Goal: Manage account settings

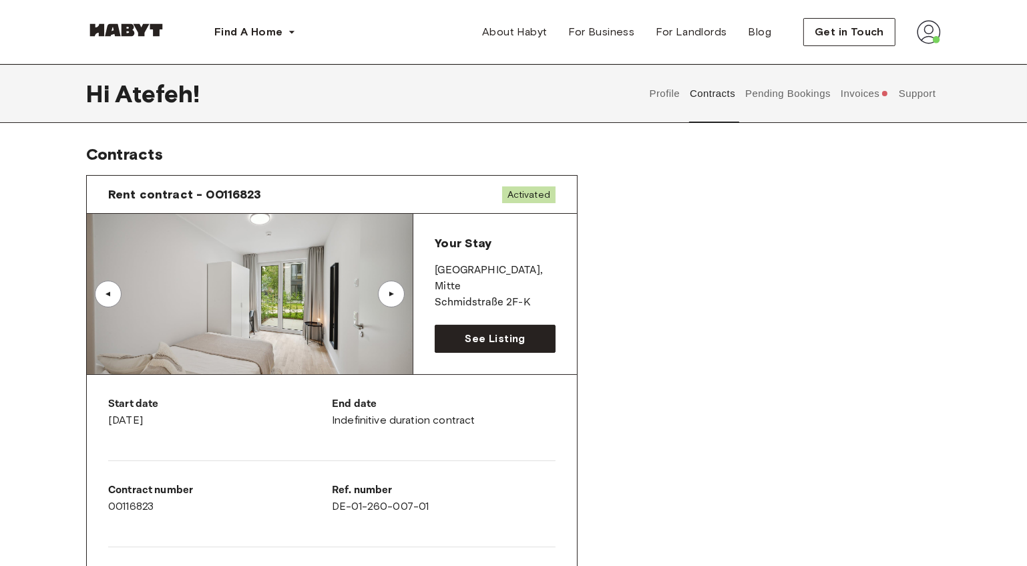
click at [929, 30] on img at bounding box center [929, 32] width 24 height 24
click at [892, 59] on span "Profile" at bounding box center [888, 63] width 33 height 16
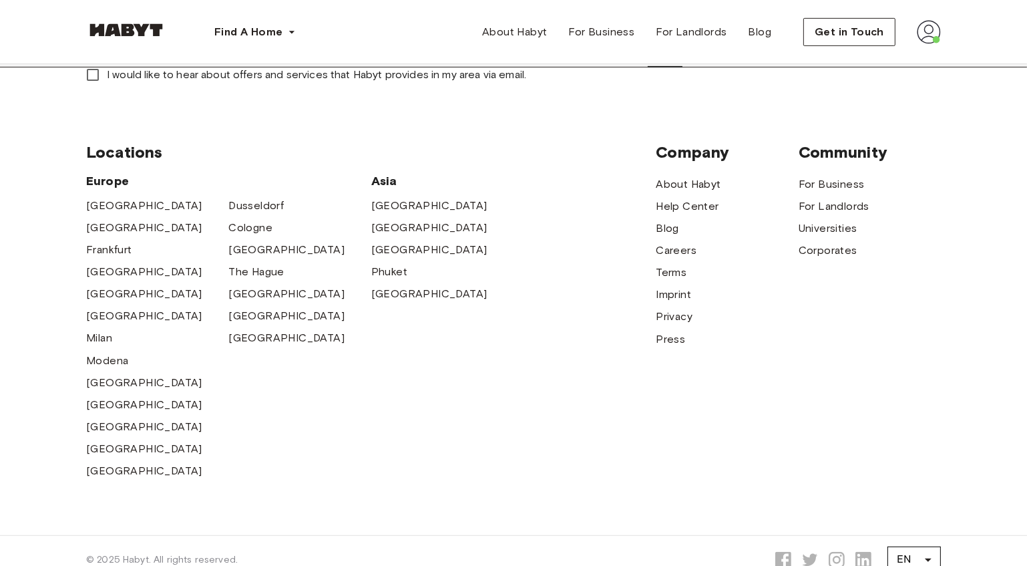
scroll to position [364, 0]
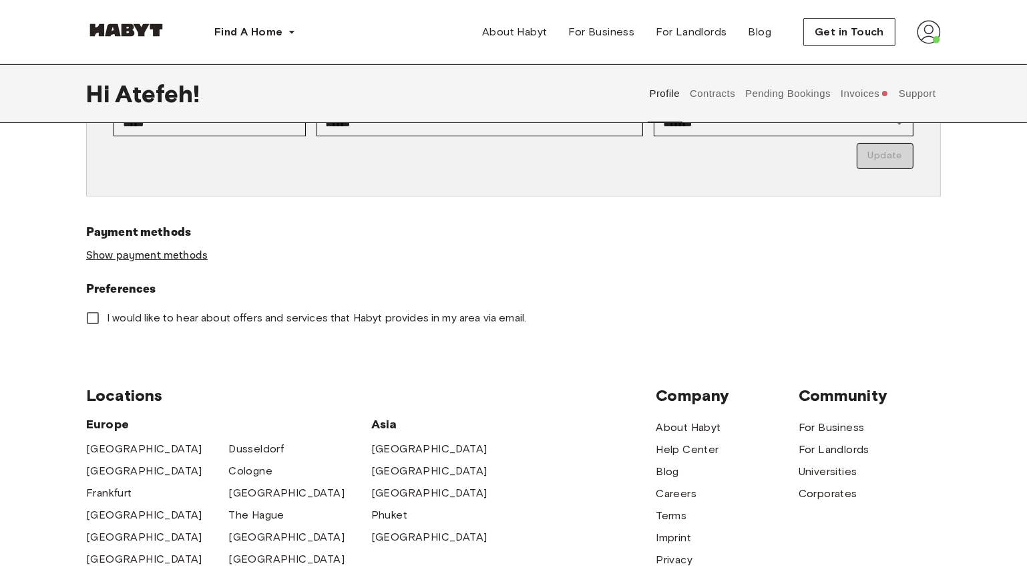
click at [172, 255] on link "Show payment methods" at bounding box center [147, 255] width 122 height 14
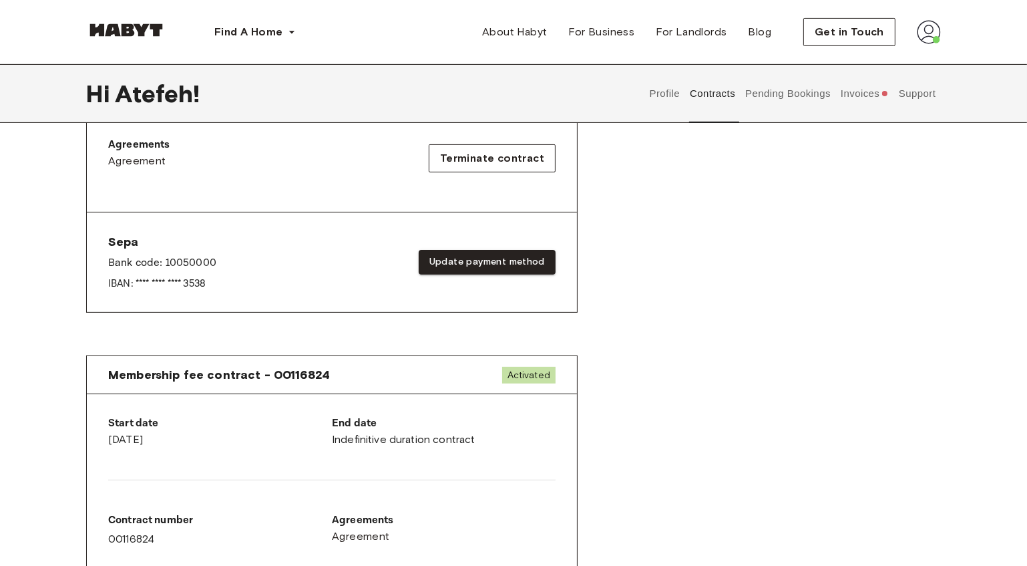
scroll to position [486, 0]
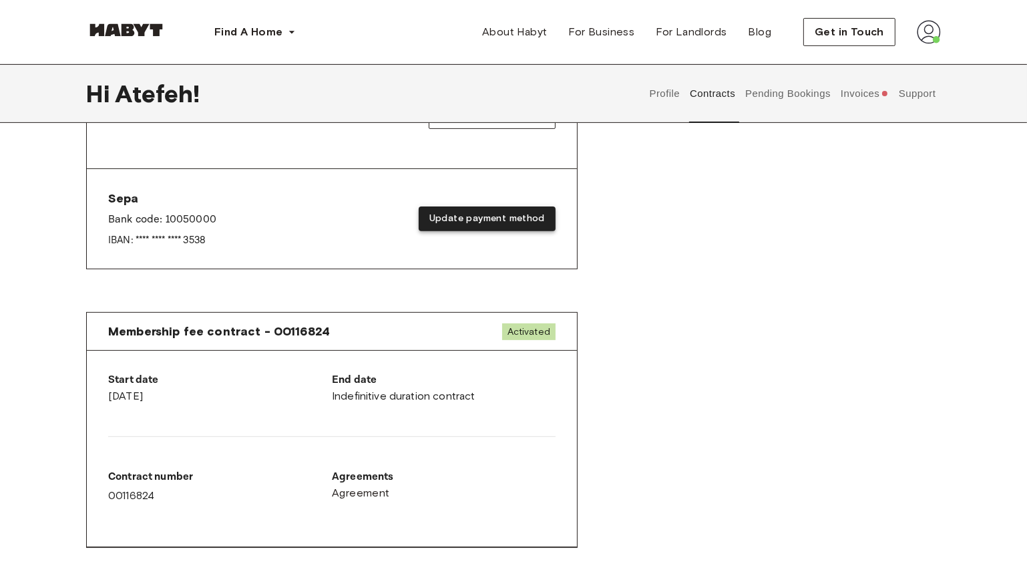
click at [513, 216] on button "Update payment method" at bounding box center [487, 218] width 137 height 25
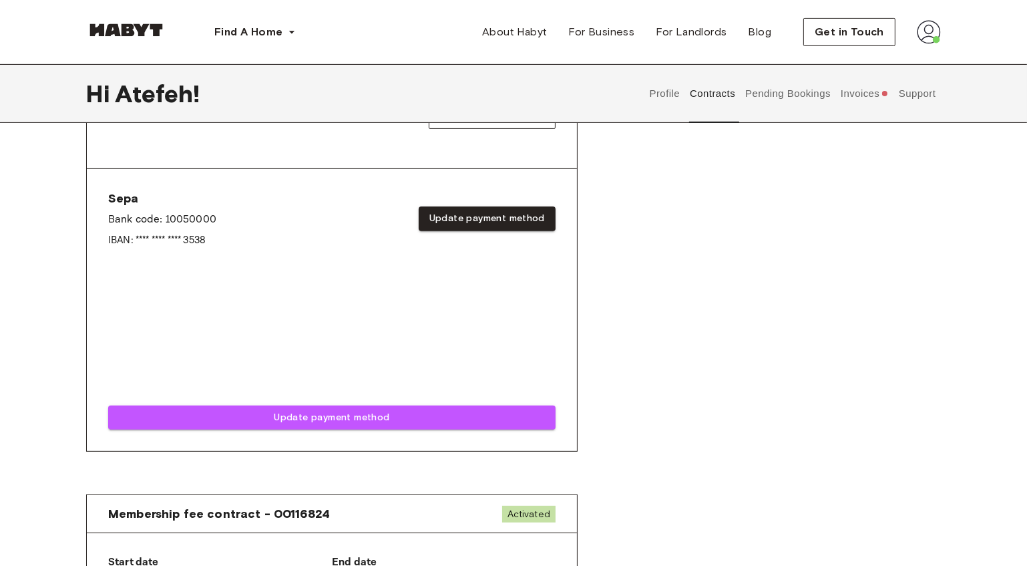
click at [645, 342] on div "Rent contract - 00116823 Activated ▲ ▲ Your Stay [GEOGRAPHIC_DATA]-K See Listin…" at bounding box center [513, 81] width 855 height 805
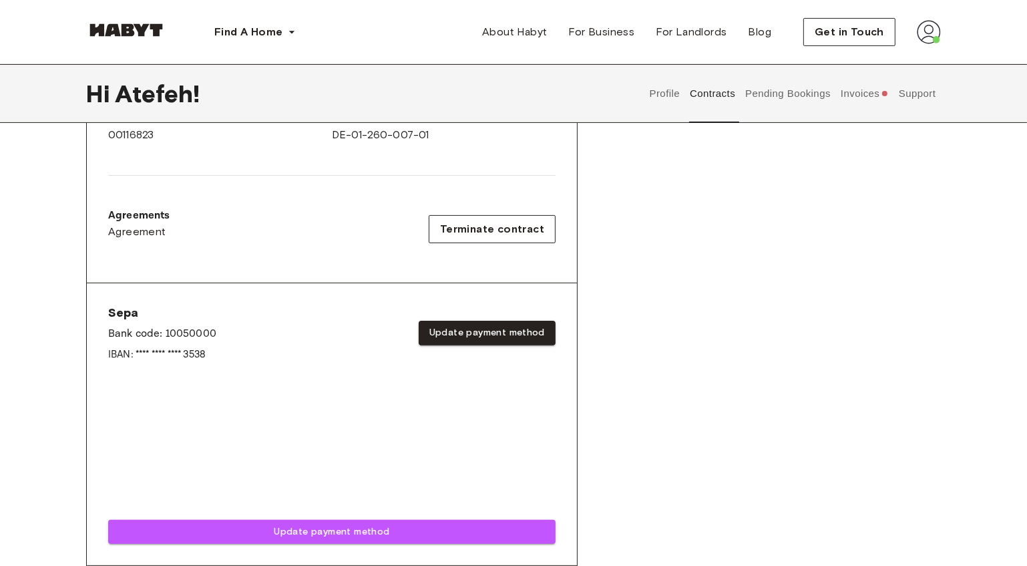
scroll to position [242, 0]
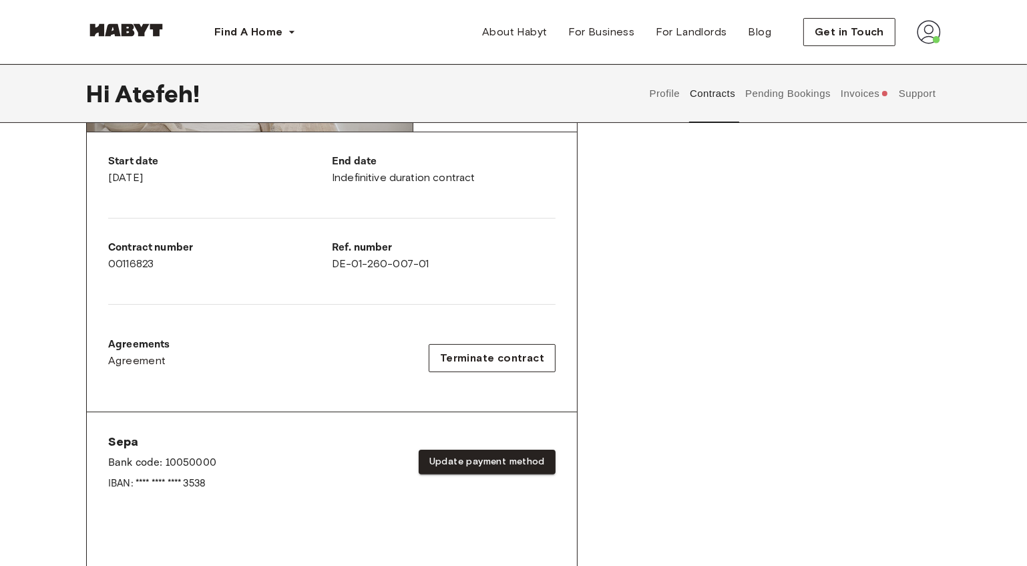
click at [865, 94] on button "Invoices" at bounding box center [864, 93] width 51 height 59
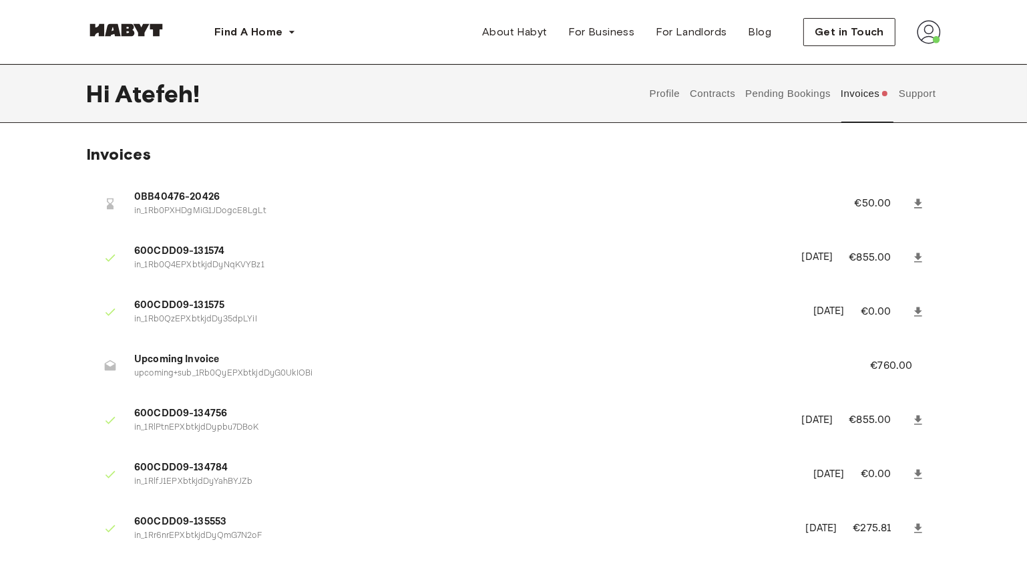
click at [916, 96] on button "Support" at bounding box center [917, 93] width 41 height 59
